Goal: Information Seeking & Learning: Understand process/instructions

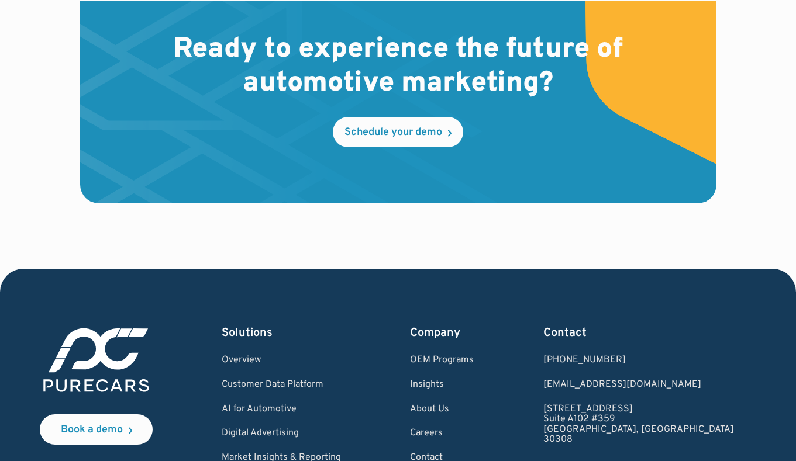
scroll to position [3519, 0]
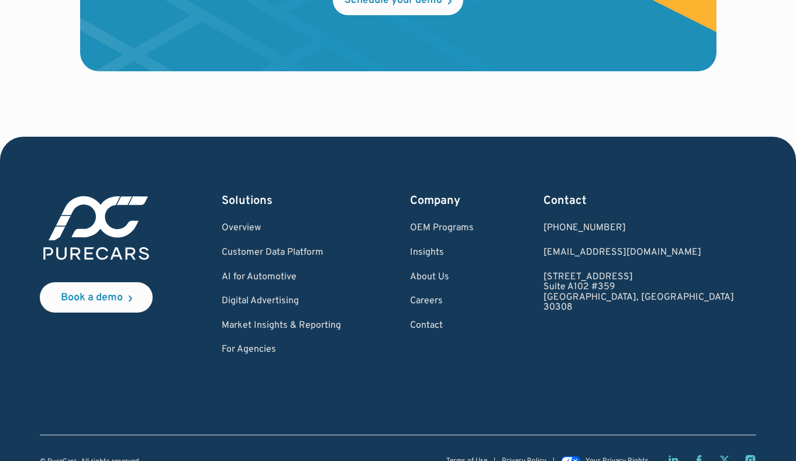
click at [471, 454] on div "Terms of Use Privacy Policy Your Privacy Rights" at bounding box center [601, 460] width 310 height 12
click at [468, 458] on link "Terms of Use" at bounding box center [466, 462] width 41 height 8
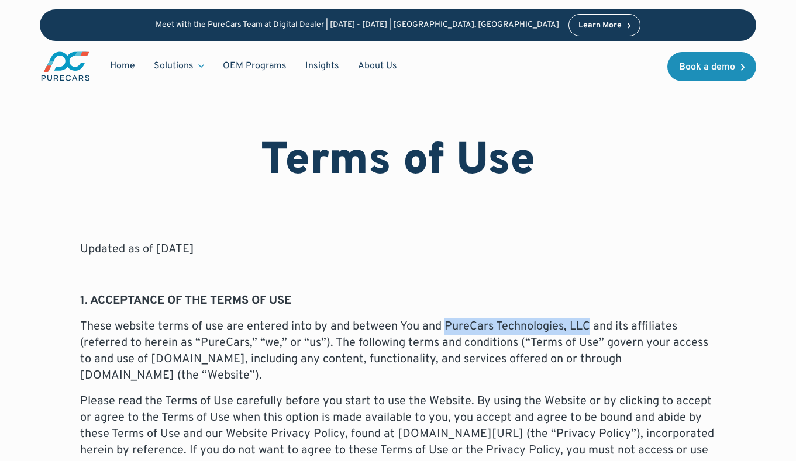
drag, startPoint x: 441, startPoint y: 300, endPoint x: 585, endPoint y: 302, distance: 143.2
click at [585, 319] on p "These website terms of use are entered into by and between You and PureCars Tec…" at bounding box center [398, 351] width 636 height 65
copy p "PureCars Technologies, LLC"
